Goal: Find specific page/section: Find specific page/section

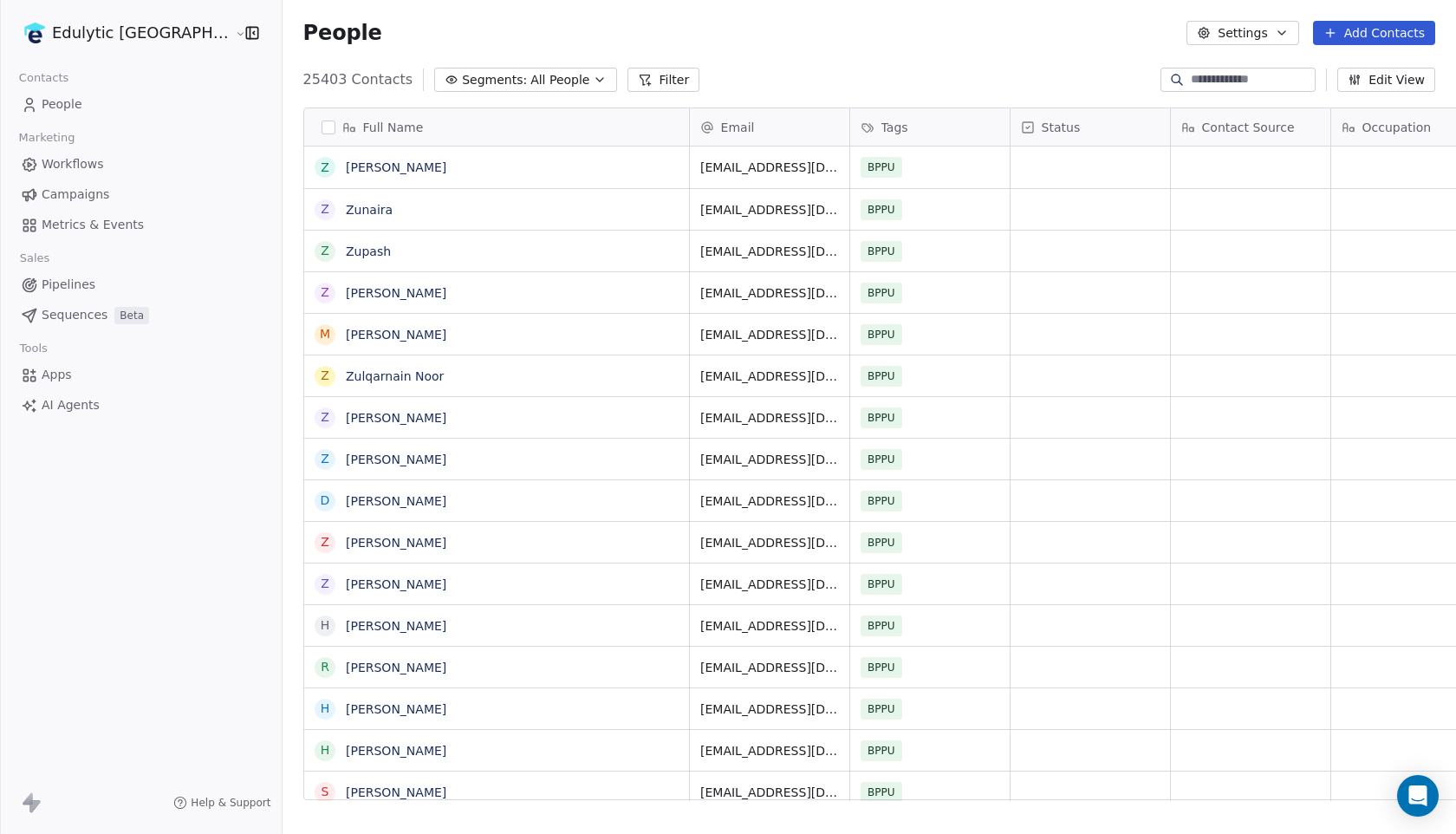
scroll to position [733, 1222]
click at [120, 197] on link "Campaigns" at bounding box center [141, 195] width 254 height 29
